Goal: Navigation & Orientation: Find specific page/section

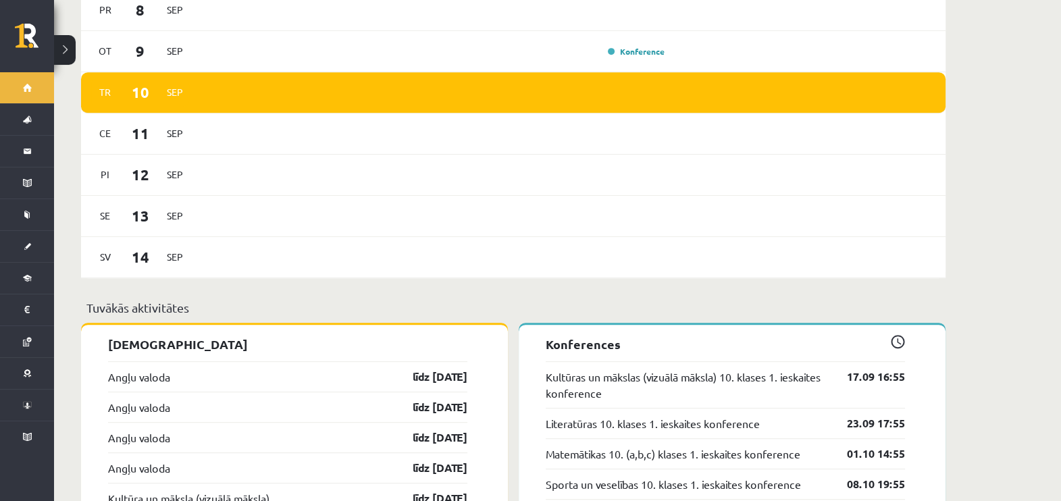
scroll to position [944, 0]
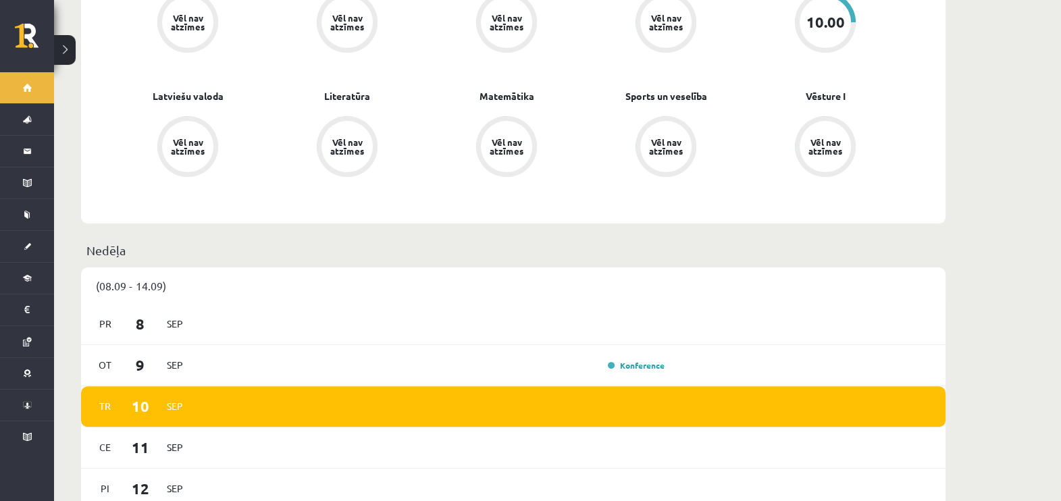
scroll to position [68, 0]
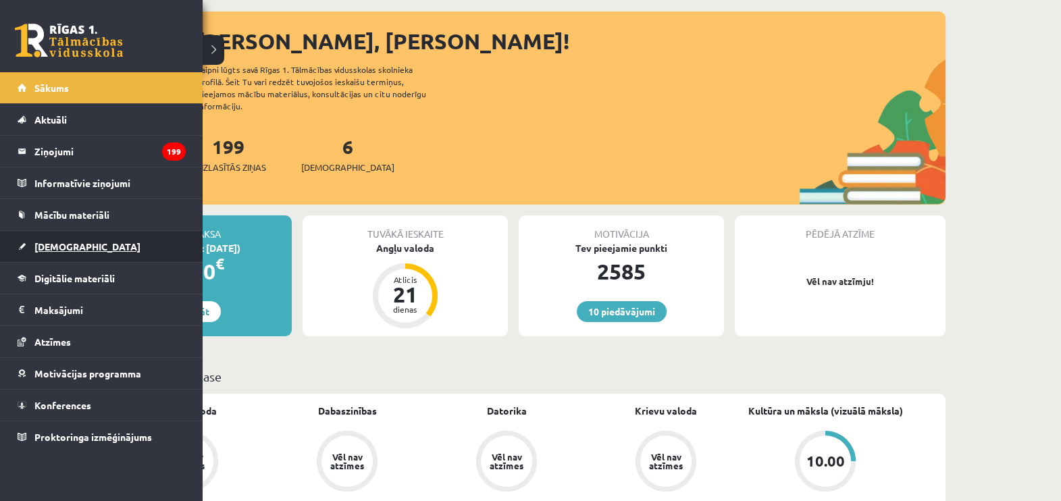
click at [39, 252] on link "[DEMOGRAPHIC_DATA]" at bounding box center [102, 246] width 168 height 31
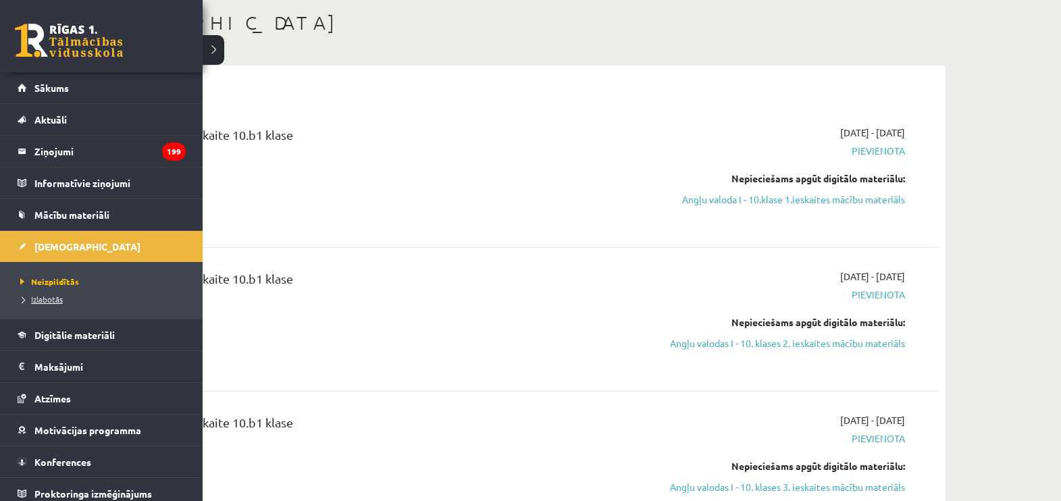
click at [65, 296] on link "Izlabotās" at bounding box center [103, 299] width 172 height 12
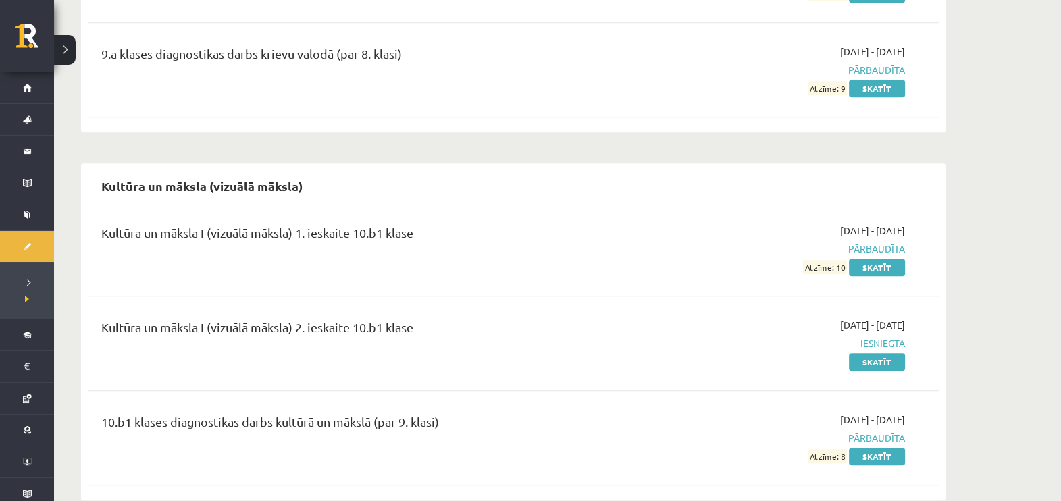
scroll to position [1890, 0]
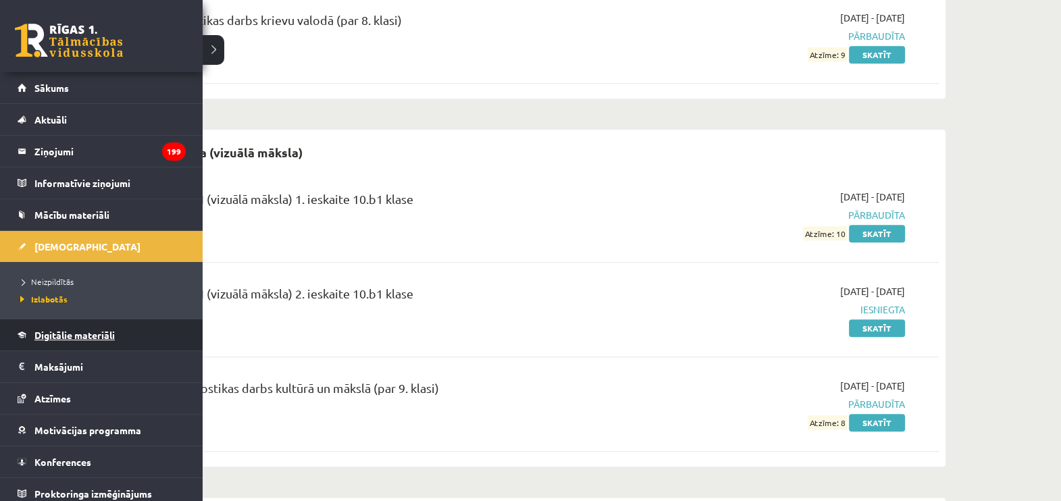
click at [72, 341] on link "Digitālie materiāli" at bounding box center [102, 334] width 168 height 31
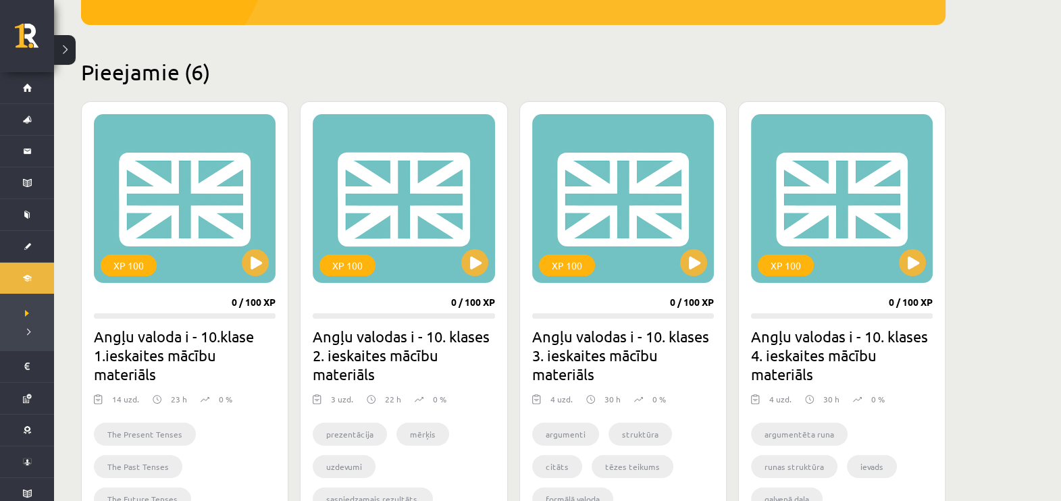
scroll to position [250, 0]
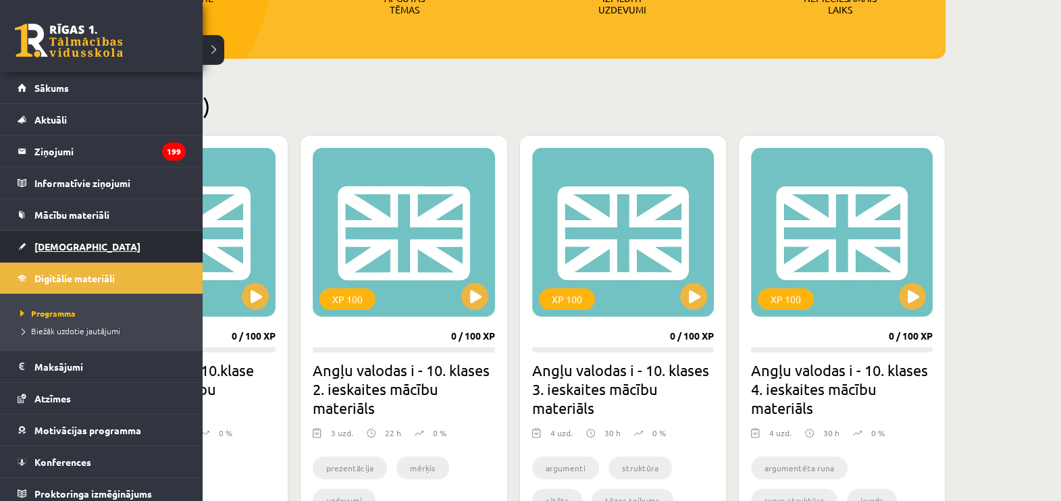
click at [57, 244] on span "[DEMOGRAPHIC_DATA]" at bounding box center [87, 246] width 106 height 12
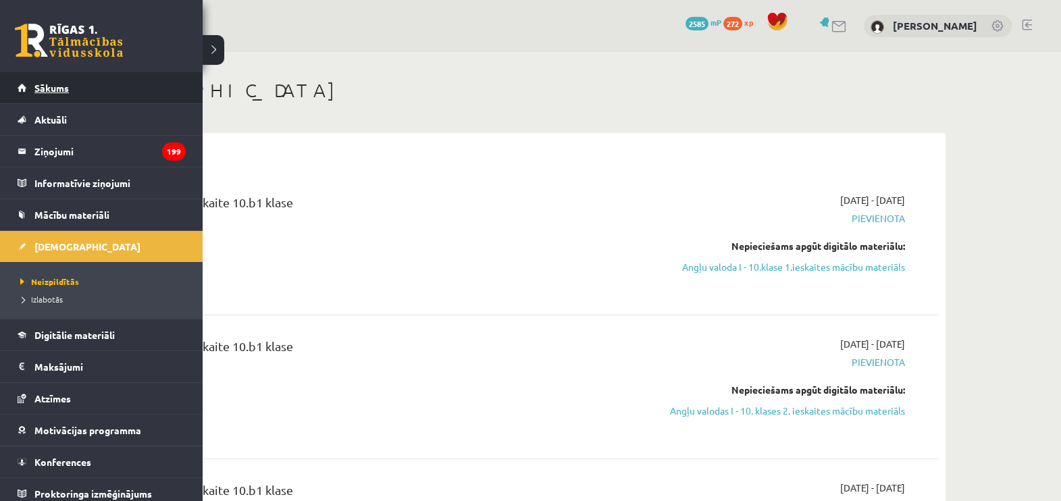
click at [44, 88] on span "Sākums" at bounding box center [51, 88] width 34 height 12
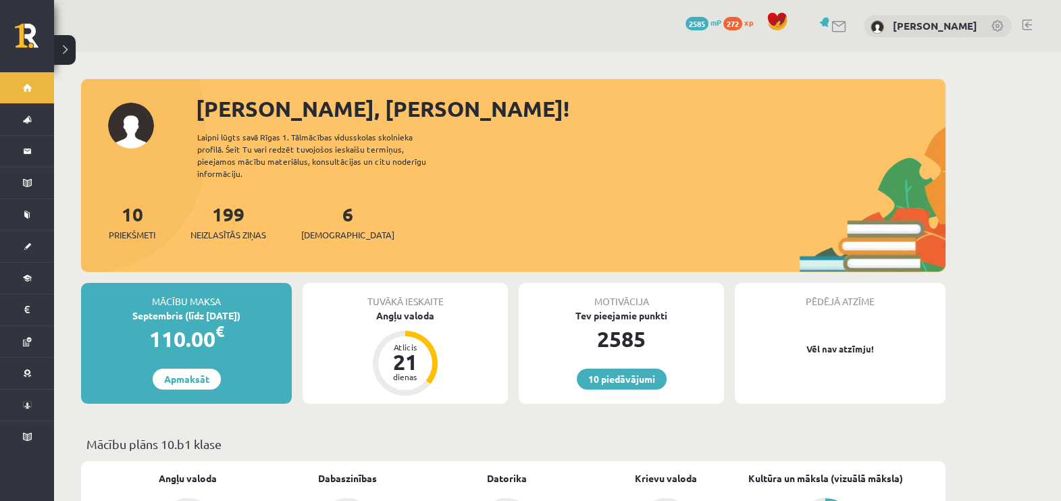
click at [610, 375] on link "10 piedāvājumi" at bounding box center [622, 379] width 90 height 21
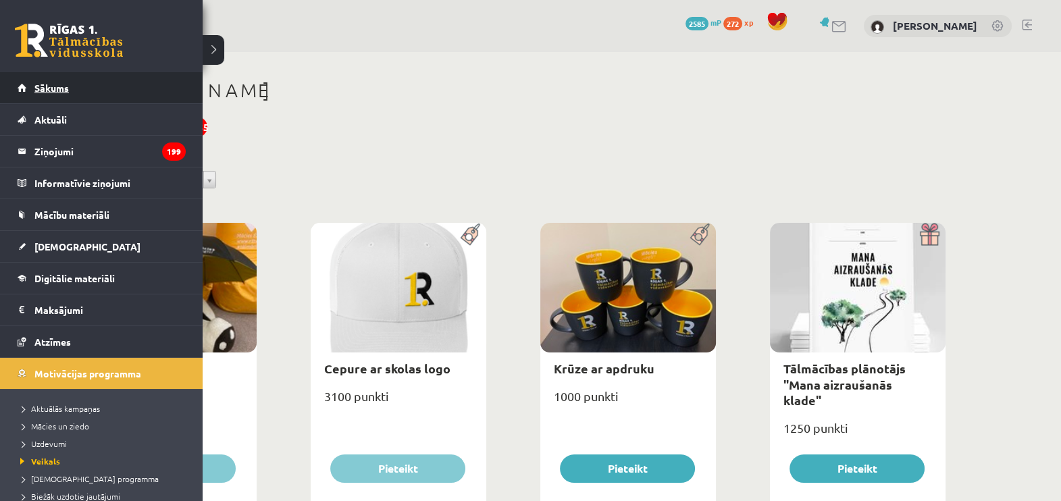
click at [55, 92] on span "Sākums" at bounding box center [51, 88] width 34 height 12
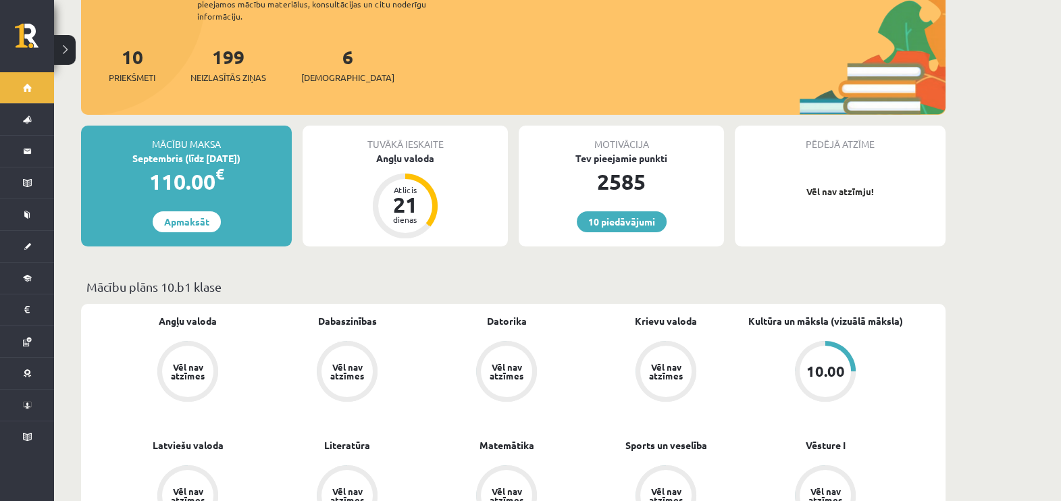
scroll to position [595, 0]
